Goal: Information Seeking & Learning: Learn about a topic

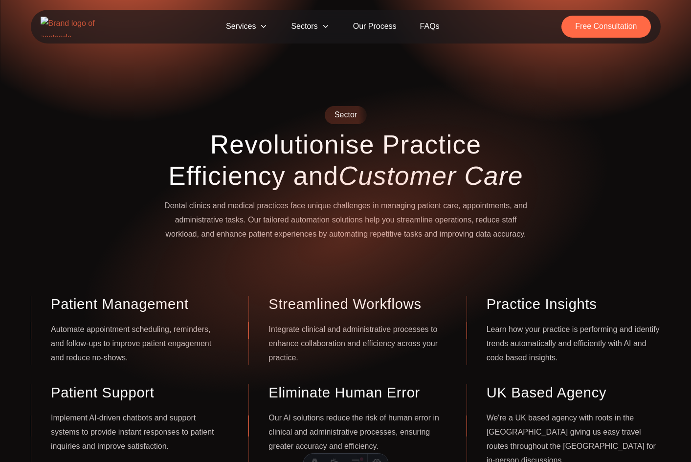
click at [258, 22] on span "Services" at bounding box center [246, 27] width 65 height 22
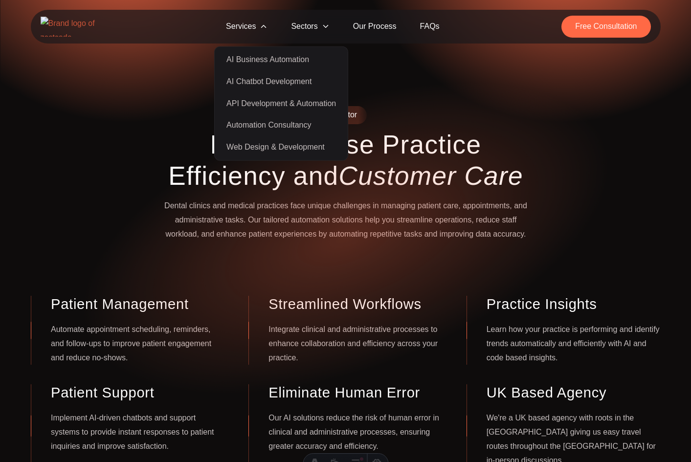
click at [293, 22] on span "Sectors" at bounding box center [310, 27] width 62 height 22
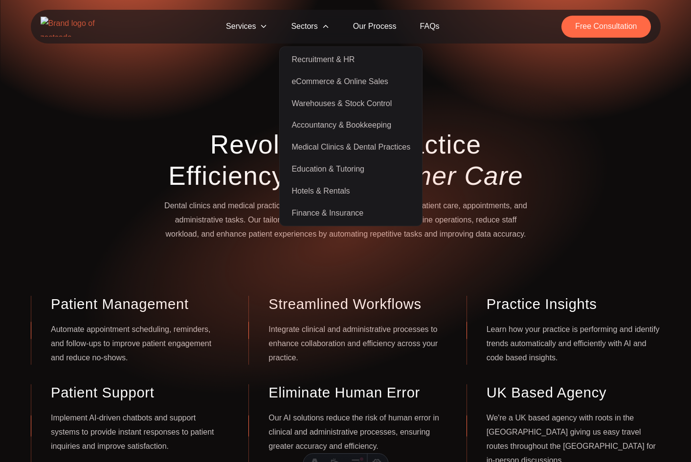
click at [323, 146] on link "Medical Clinics & Dental Practices" at bounding box center [351, 147] width 138 height 22
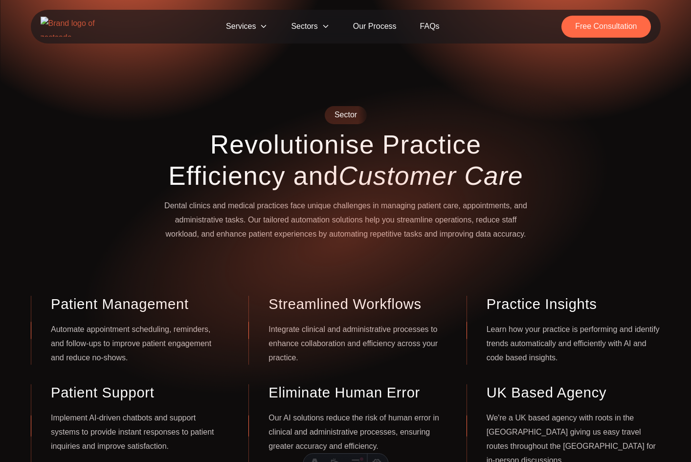
click at [307, 31] on span "Sectors" at bounding box center [310, 27] width 62 height 22
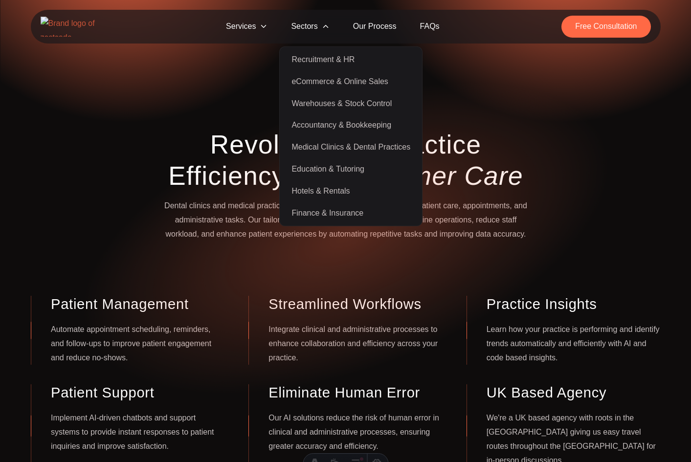
click at [251, 141] on h1 "Revolutionise Practice Efficiency and Customer Care" at bounding box center [345, 160] width 375 height 63
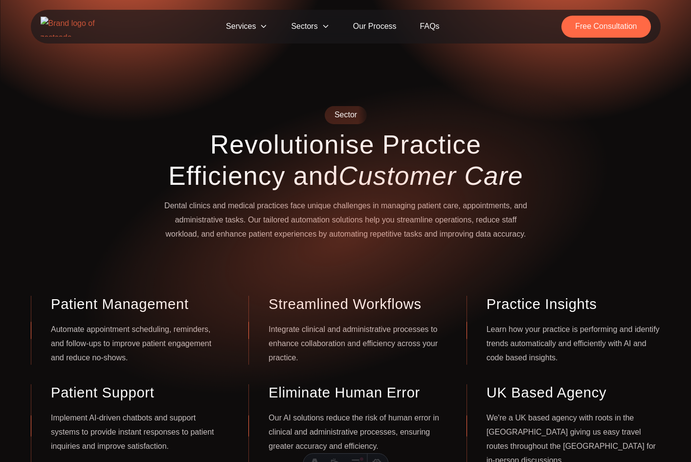
click at [298, 27] on span "Sectors" at bounding box center [310, 27] width 62 height 22
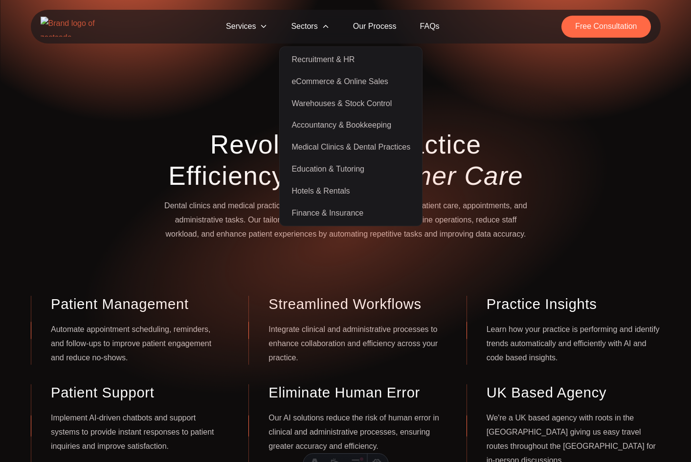
click at [265, 160] on h1 "Revolutionise Practice Efficiency and Customer Care" at bounding box center [345, 160] width 375 height 63
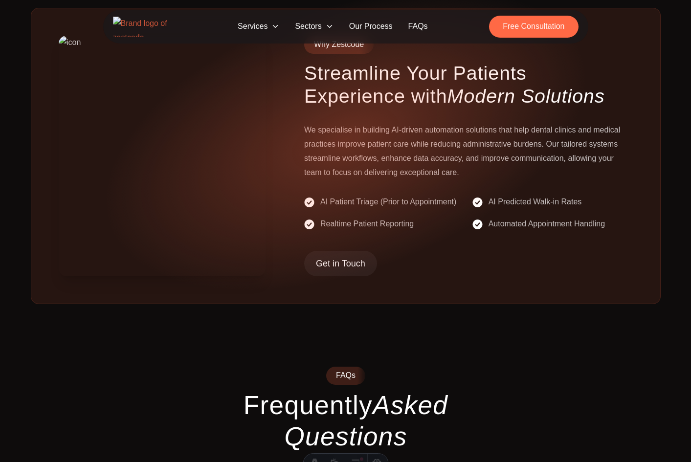
scroll to position [523, 0]
